Goal: Find specific page/section: Find specific page/section

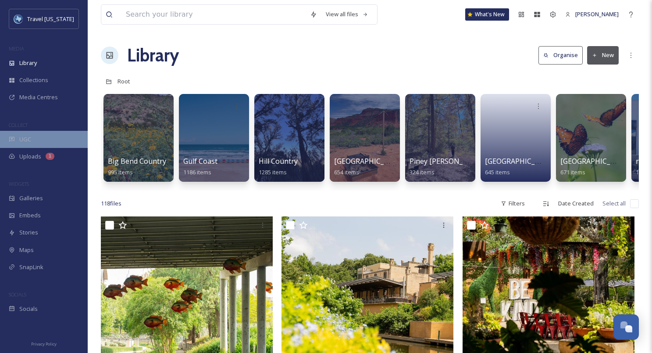
click at [41, 136] on div "UGC" at bounding box center [44, 139] width 88 height 17
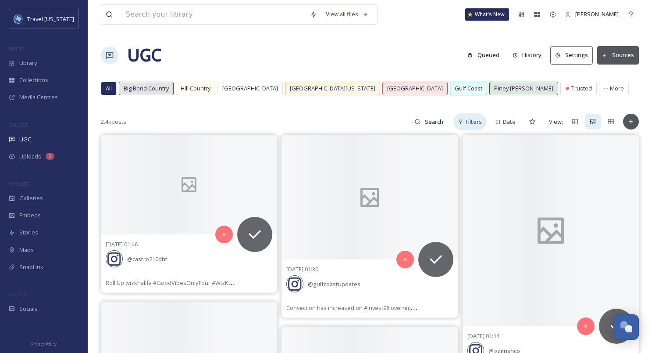
click at [466, 121] on div "Filters" at bounding box center [470, 121] width 33 height 17
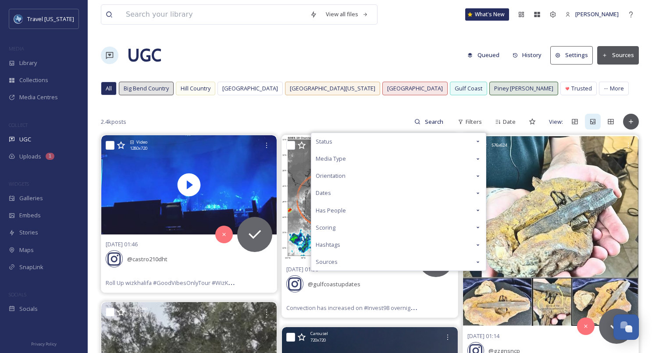
click at [397, 142] on div "Status" at bounding box center [398, 141] width 175 height 17
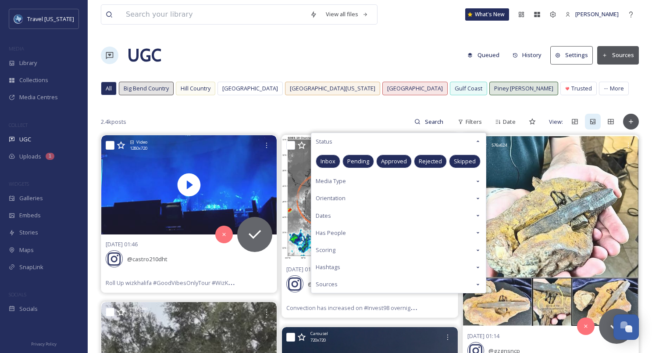
click at [397, 142] on div "Status" at bounding box center [398, 141] width 175 height 17
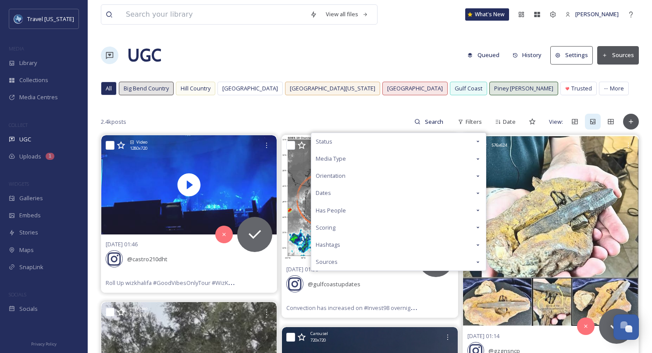
click at [393, 160] on div "Media Type" at bounding box center [398, 158] width 175 height 17
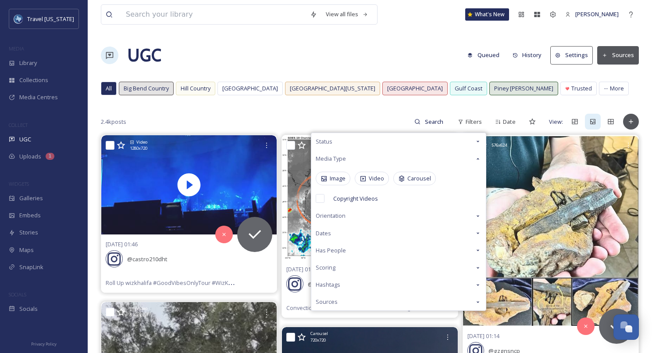
click at [384, 159] on div "Media Type" at bounding box center [398, 158] width 175 height 17
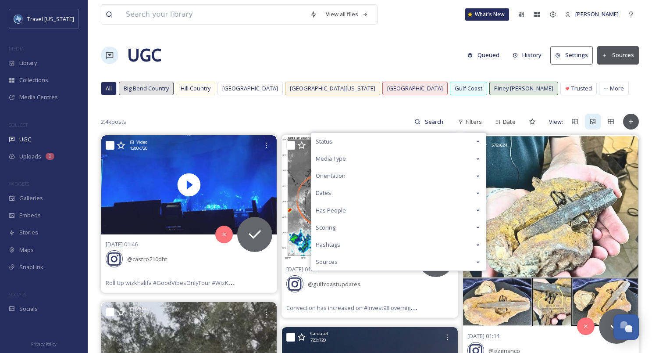
click at [379, 179] on div "Orientation" at bounding box center [398, 175] width 175 height 17
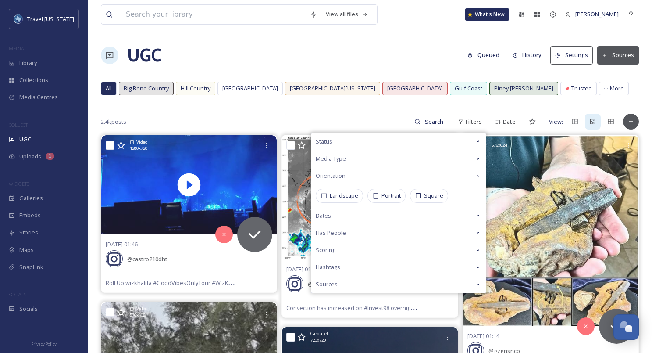
click at [379, 179] on div "Orientation" at bounding box center [398, 175] width 175 height 17
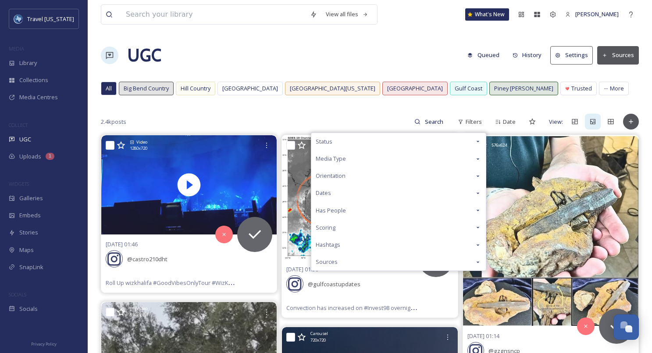
click at [371, 192] on div "Dates" at bounding box center [398, 192] width 175 height 17
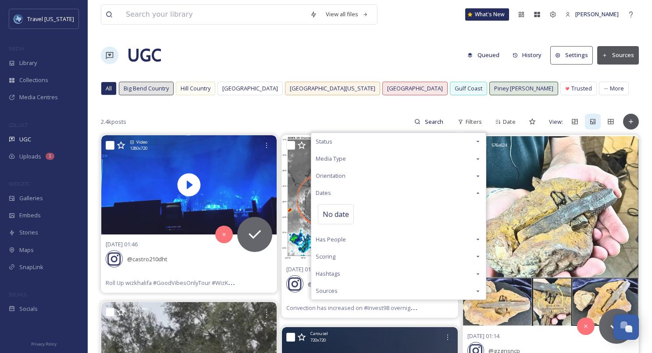
click at [371, 192] on div "Dates" at bounding box center [398, 192] width 175 height 17
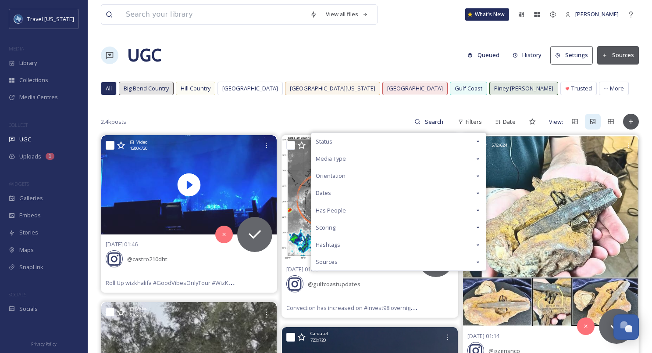
click at [362, 212] on div "Has People" at bounding box center [398, 210] width 175 height 17
click at [353, 227] on div "Scoring" at bounding box center [398, 227] width 175 height 17
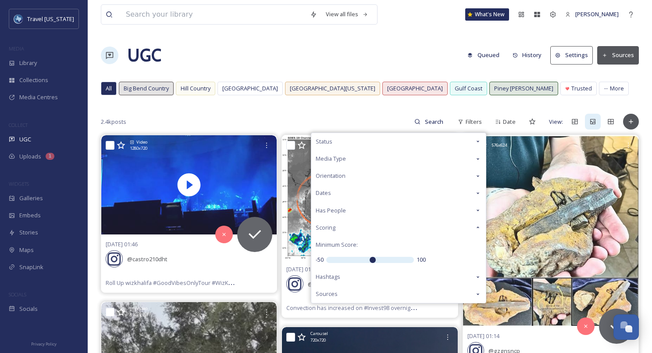
click at [353, 227] on div "Scoring" at bounding box center [398, 227] width 175 height 17
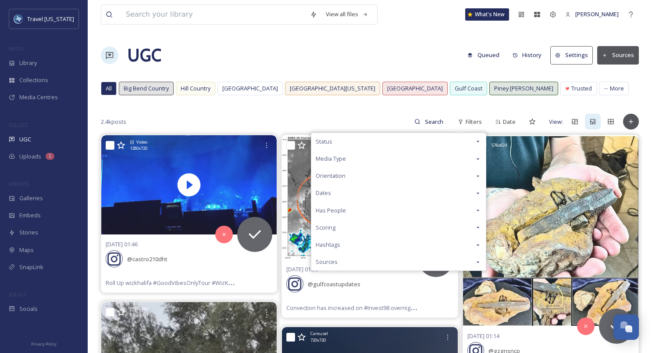
click at [348, 243] on div "Hashtags" at bounding box center [398, 244] width 175 height 17
click at [343, 257] on div "Sources" at bounding box center [398, 261] width 175 height 17
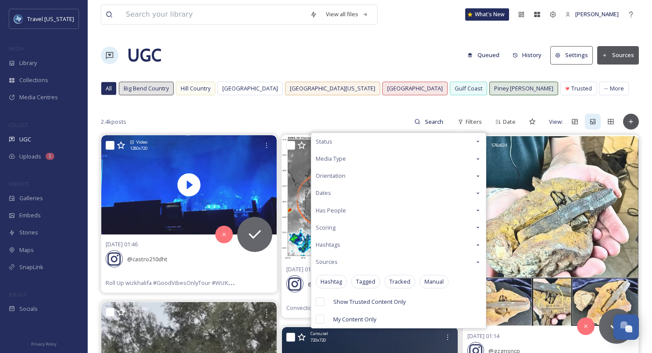
click at [343, 257] on div "Sources" at bounding box center [398, 261] width 175 height 17
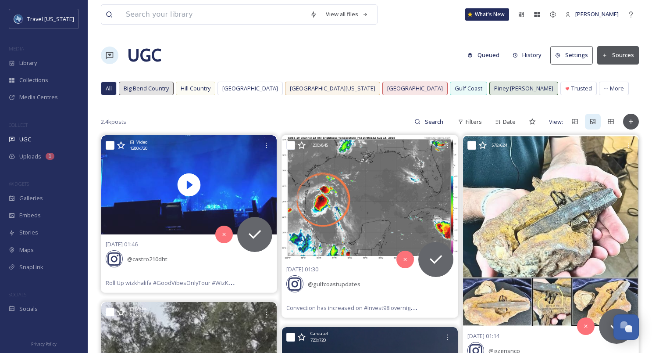
click at [412, 51] on div "UGC Queued History Settings Sources" at bounding box center [370, 55] width 538 height 26
